Goal: Task Accomplishment & Management: Complete application form

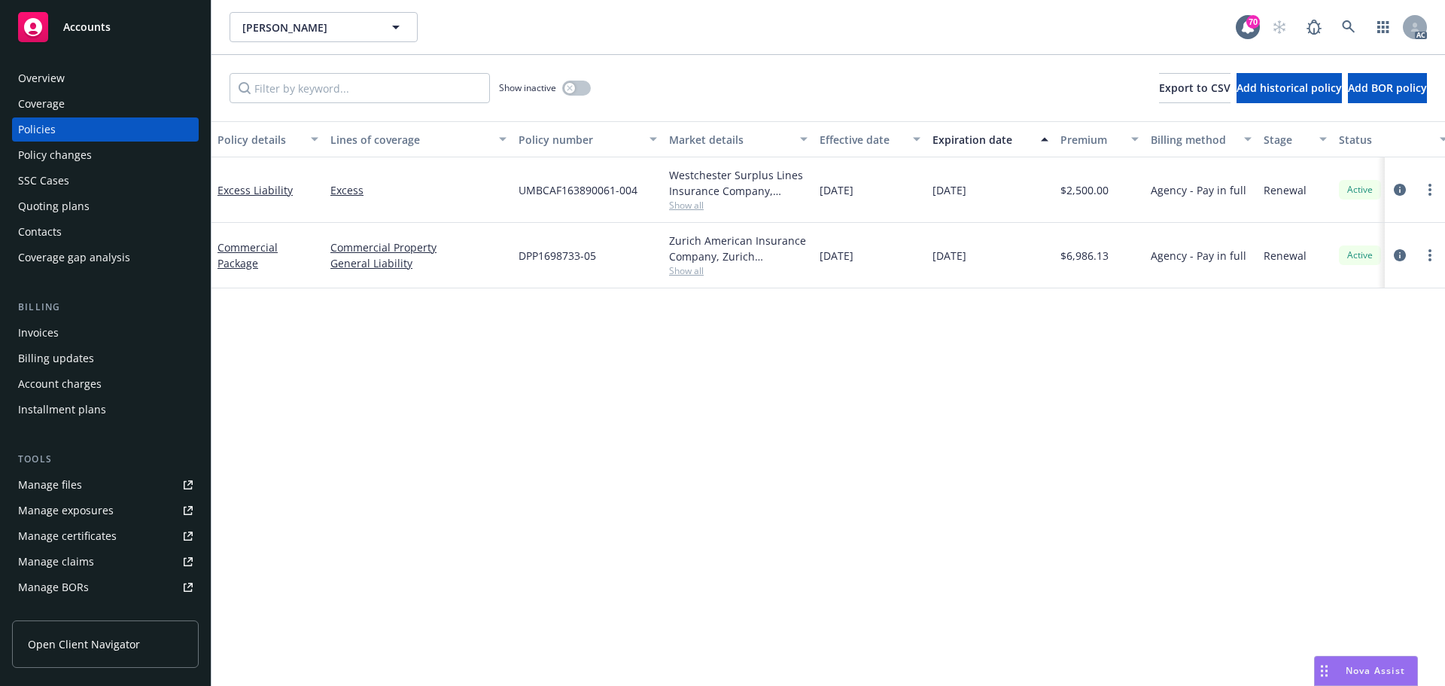
click at [646, 448] on div "Policy details Lines of coverage Policy number Market details Effective date Ex…" at bounding box center [829, 403] width 1234 height 565
click at [1402, 190] on icon "circleInformation" at bounding box center [1400, 190] width 12 height 12
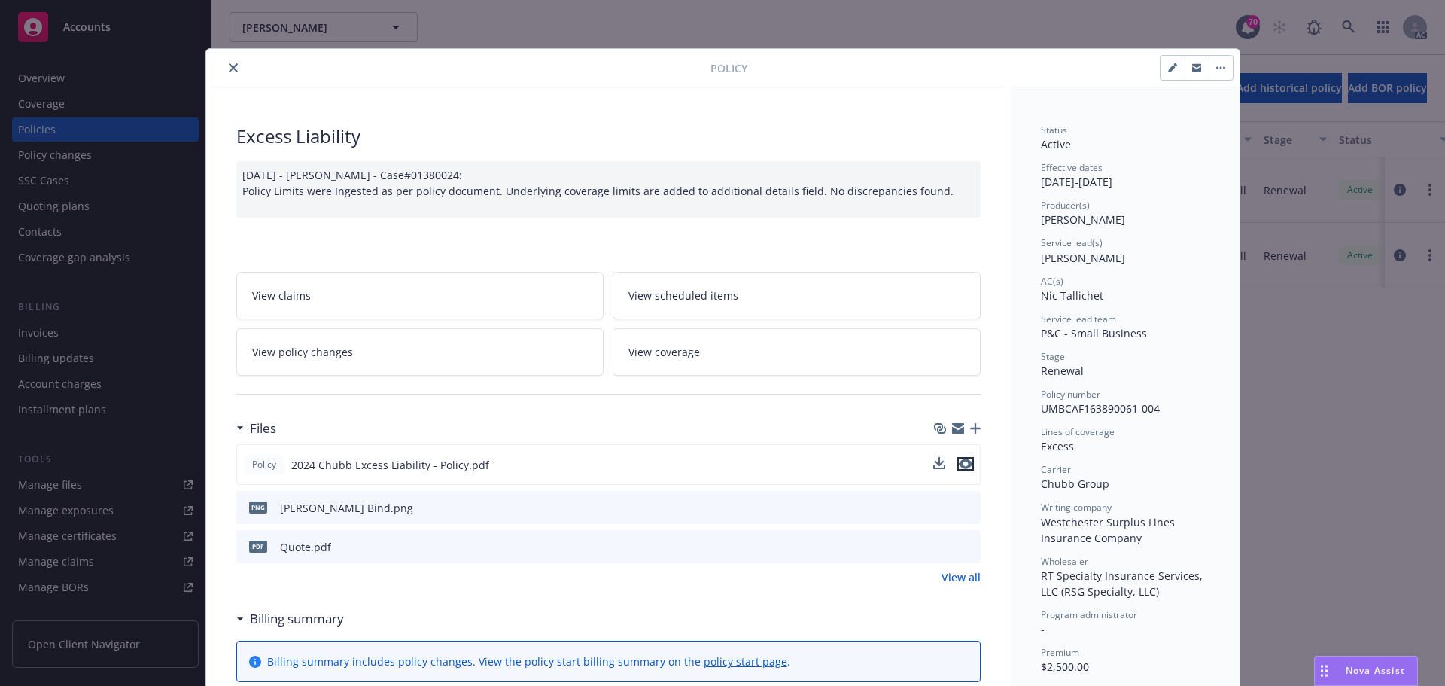
click at [961, 464] on icon "preview file" at bounding box center [966, 463] width 14 height 11
click at [229, 72] on icon "close" at bounding box center [233, 67] width 9 height 9
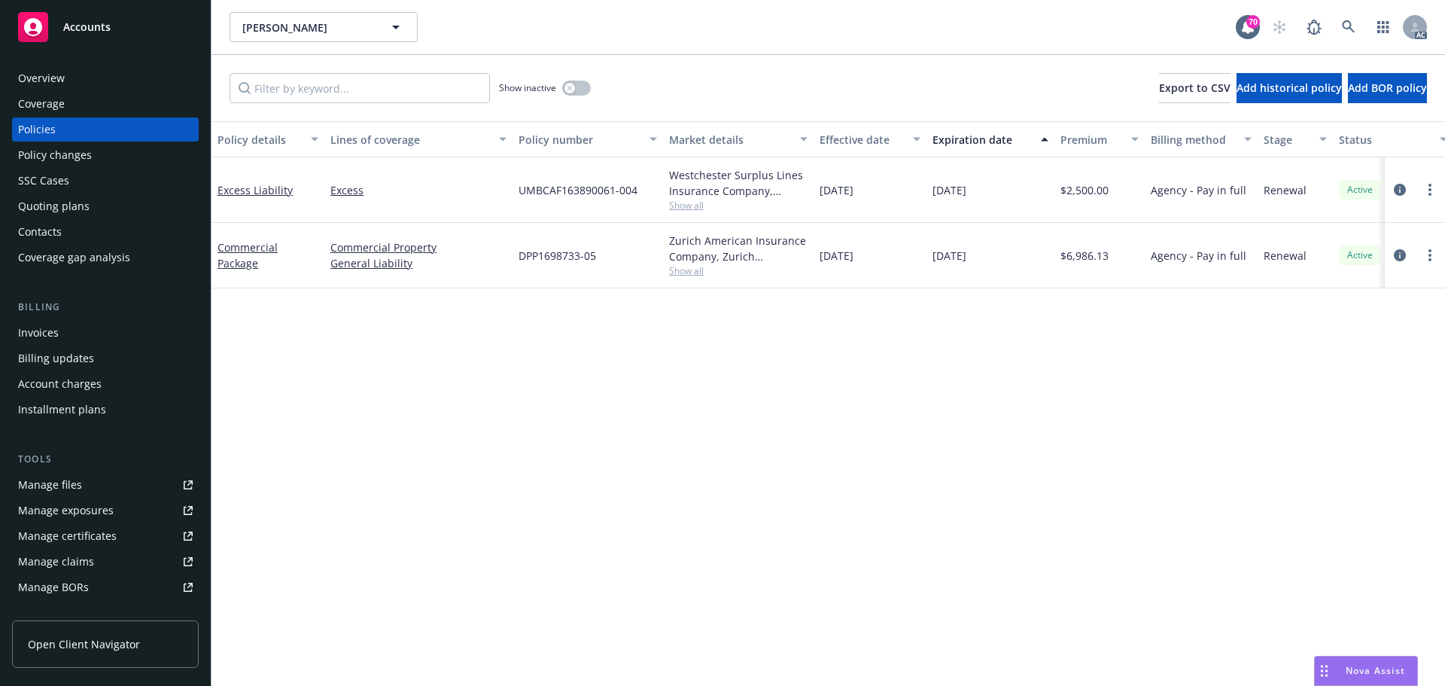
click at [720, 470] on div "Policy details Lines of coverage Policy number Market details Effective date Ex…" at bounding box center [829, 403] width 1234 height 565
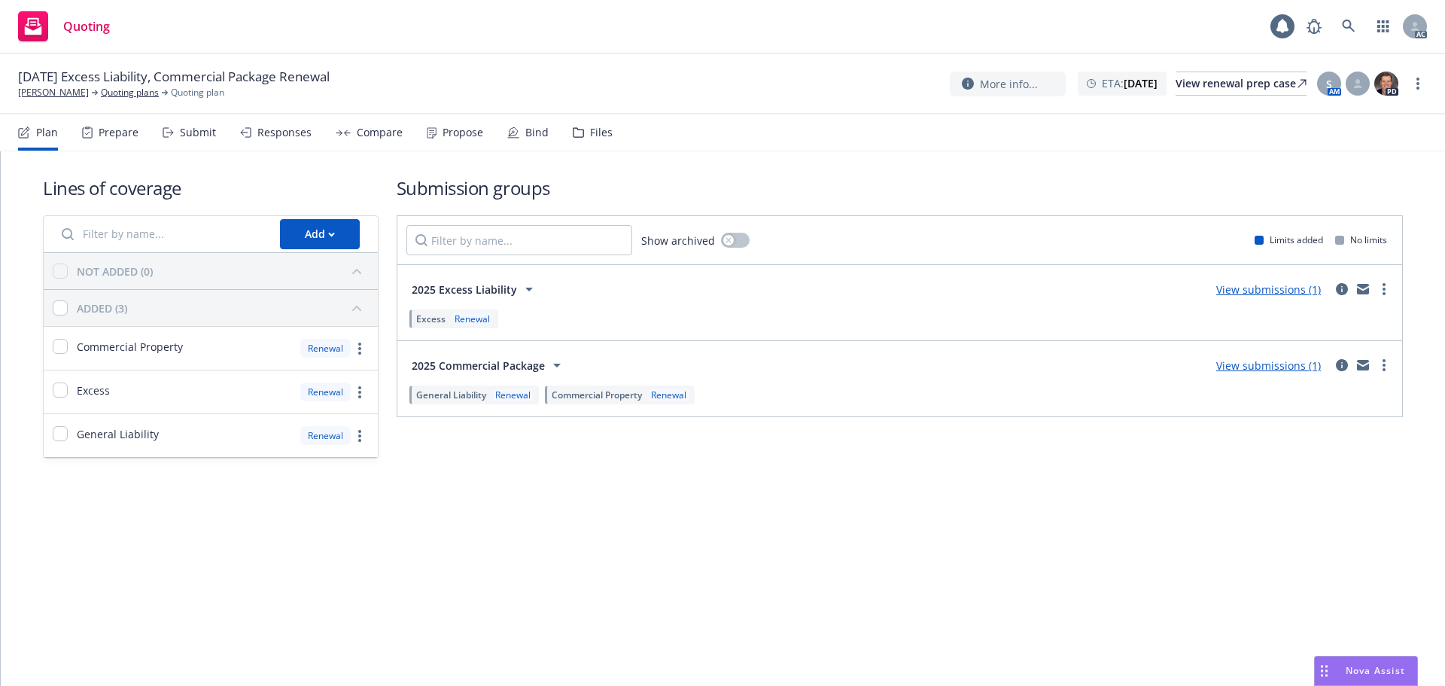
click at [205, 140] on div "Submit" at bounding box center [189, 132] width 53 height 36
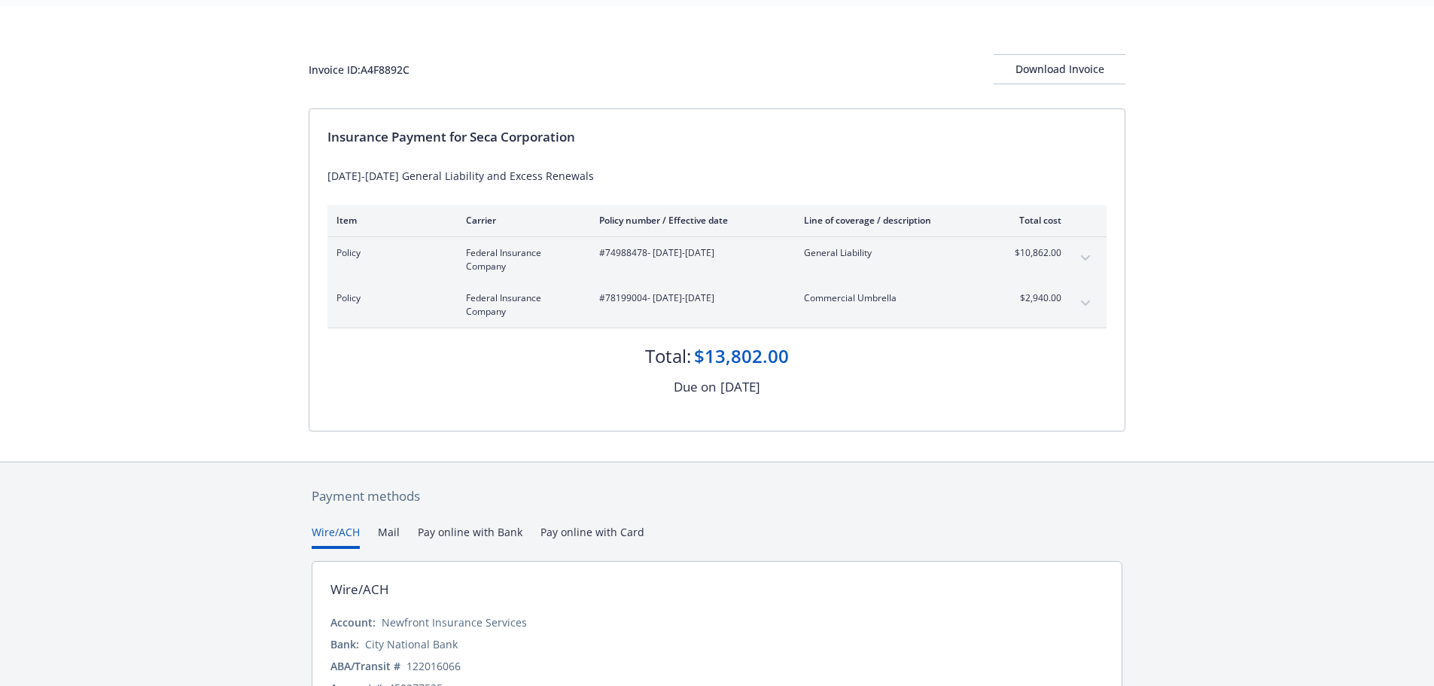
scroll to position [75, 0]
